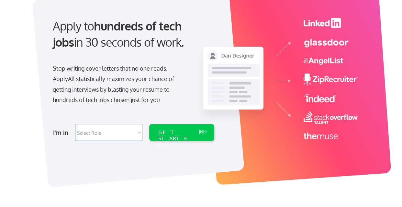
scroll to position [62, 0]
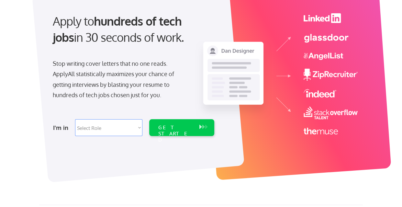
click at [129, 129] on select "Select Role Software Engineering Product Management Customer Success Sales UI/U…" at bounding box center [108, 127] width 67 height 17
select select ""technical_project_program_mgmt""
click at [169, 127] on div "GET STARTED" at bounding box center [175, 133] width 35 height 19
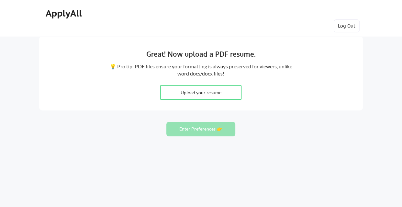
click at [195, 92] on input "file" at bounding box center [201, 93] width 81 height 14
type input "C:\fakepath\CarmenAlgeciras_2025_Tech.pdf"
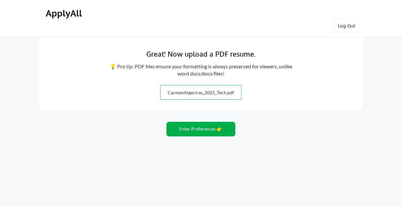
click at [207, 130] on button "Enter Preferences 👉" at bounding box center [200, 129] width 69 height 15
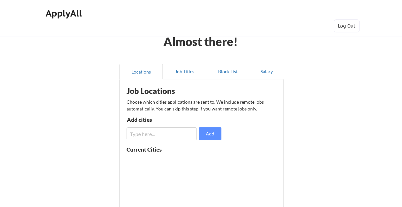
click at [160, 134] on input "input" at bounding box center [162, 133] width 70 height 13
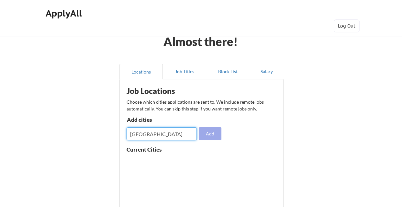
type input "miami"
click at [214, 139] on button "Add" at bounding box center [210, 133] width 23 height 13
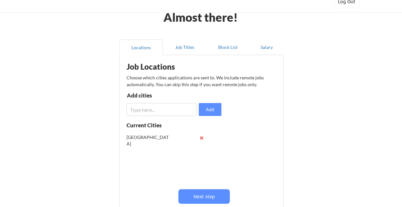
scroll to position [25, 0]
click at [145, 102] on div "Add cities Add" at bounding box center [175, 103] width 97 height 23
click at [143, 107] on input "input" at bounding box center [162, 109] width 70 height 13
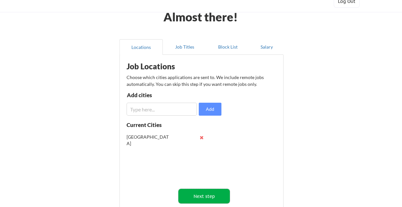
click at [207, 197] on button "Next step" at bounding box center [204, 196] width 52 height 15
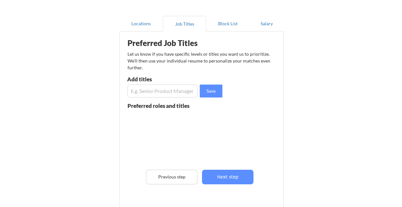
scroll to position [52, 0]
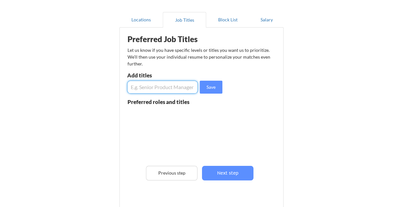
click at [161, 88] on input "input" at bounding box center [162, 87] width 71 height 13
type input "program director"
click at [213, 88] on button "Save" at bounding box center [211, 87] width 23 height 13
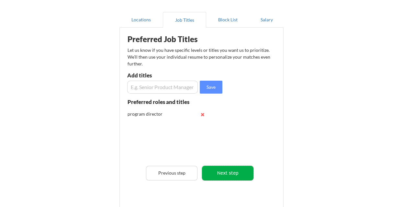
click at [236, 173] on button "Next step" at bounding box center [228, 173] width 52 height 15
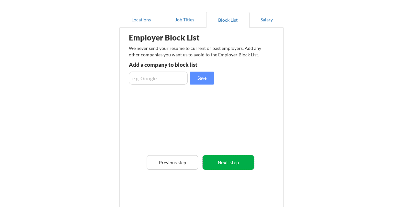
click at [231, 166] on button "Next step" at bounding box center [229, 162] width 52 height 15
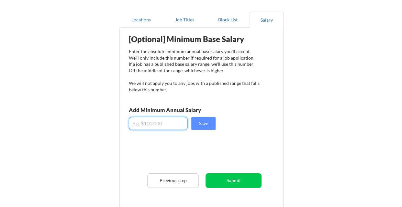
click at [157, 119] on input "input" at bounding box center [158, 123] width 59 height 13
type input "$180,000"
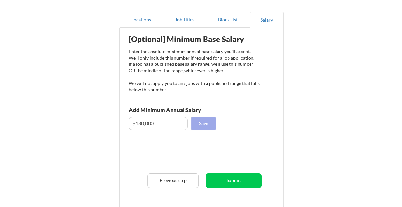
click at [206, 121] on button "Save" at bounding box center [203, 123] width 24 height 13
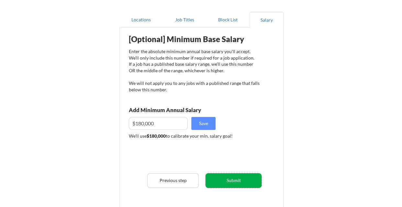
click at [232, 180] on button "Submit" at bounding box center [234, 180] width 56 height 15
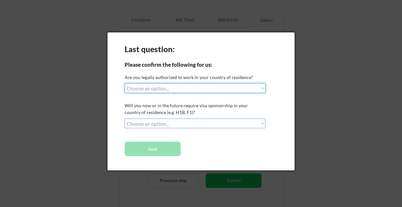
click at [198, 89] on select "Choose an option... Yes, I am a US Citizen Yes, I am a Canadian Citizen Yes, I …" at bounding box center [195, 88] width 141 height 10
select select ""yes__i_am_a_us_citizen""
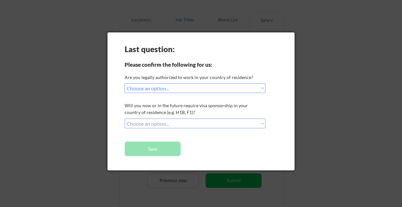
click at [180, 123] on select "Choose an option... No, I will not need sponsorship Yes, I will need sponsorship" at bounding box center [195, 124] width 141 height 10
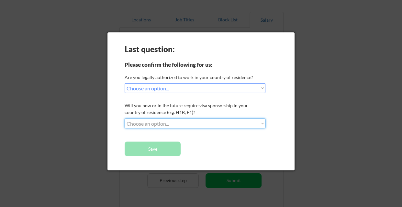
select select ""no__i_will_not_need_sponsorship""
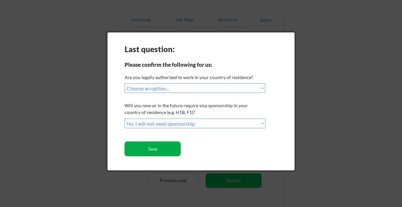
click at [160, 147] on button "Save" at bounding box center [153, 149] width 56 height 15
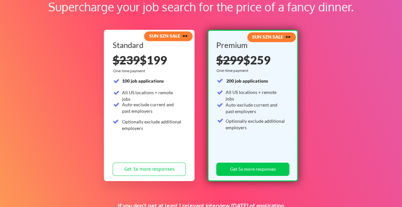
scroll to position [47, 0]
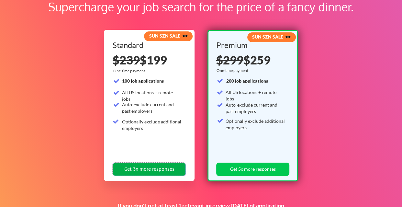
click at [154, 171] on button "Get 3x more responses" at bounding box center [149, 169] width 73 height 13
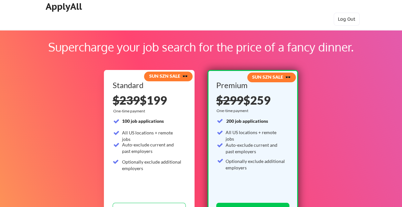
scroll to position [173, 0]
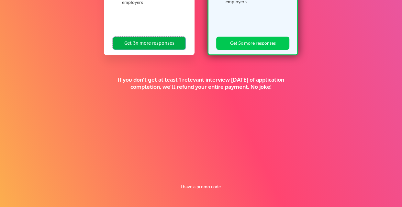
click at [142, 41] on button "Get 3x more responses" at bounding box center [149, 43] width 73 height 13
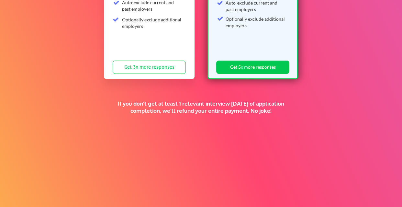
scroll to position [173, 0]
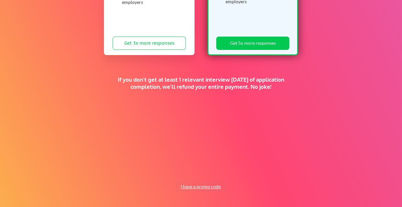
click at [193, 186] on button "I have a promo code" at bounding box center [201, 187] width 48 height 8
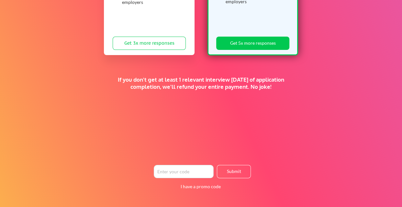
click at [186, 173] on input "input" at bounding box center [184, 171] width 60 height 13
paste input "TIMEISMONEY"
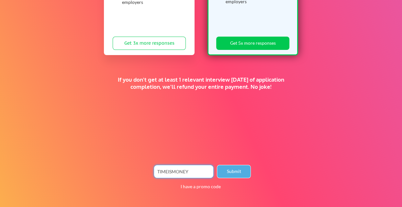
type input "TIMEISMONEY"
click at [235, 169] on button "Submit" at bounding box center [234, 171] width 34 height 13
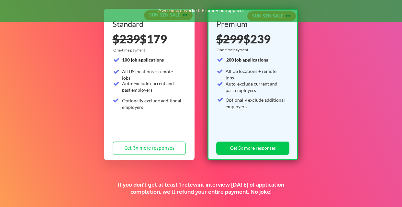
scroll to position [45, 0]
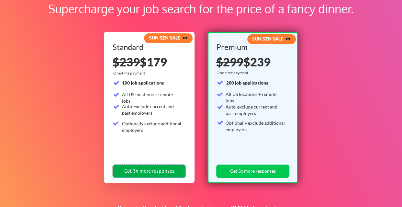
click at [155, 169] on button "Get 3x more responses" at bounding box center [149, 171] width 73 height 13
